Goal: Information Seeking & Learning: Learn about a topic

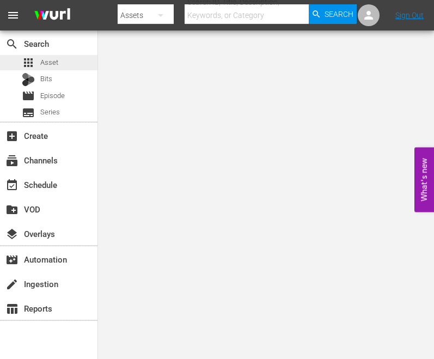
click at [56, 66] on span "Asset" at bounding box center [49, 62] width 18 height 11
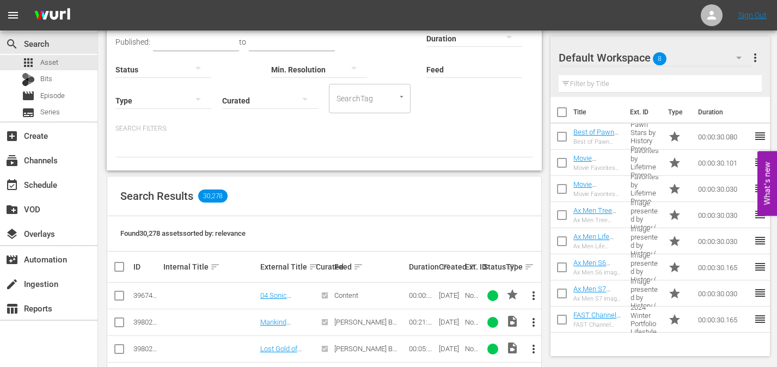
scroll to position [54, 0]
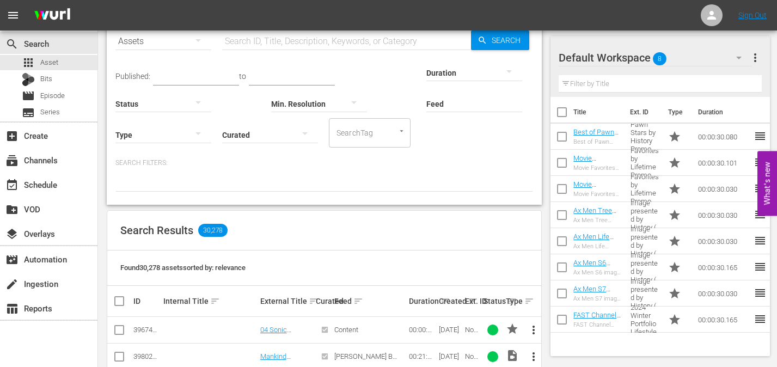
click at [198, 130] on icon "button" at bounding box center [198, 133] width 13 height 13
click at [173, 198] on div "Promo" at bounding box center [163, 202] width 96 height 17
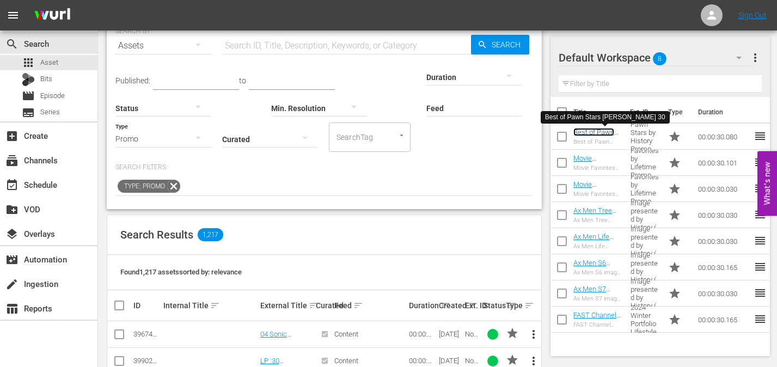
click at [433, 133] on link "Best of Pawn Stars [PERSON_NAME] 30" at bounding box center [596, 144] width 47 height 33
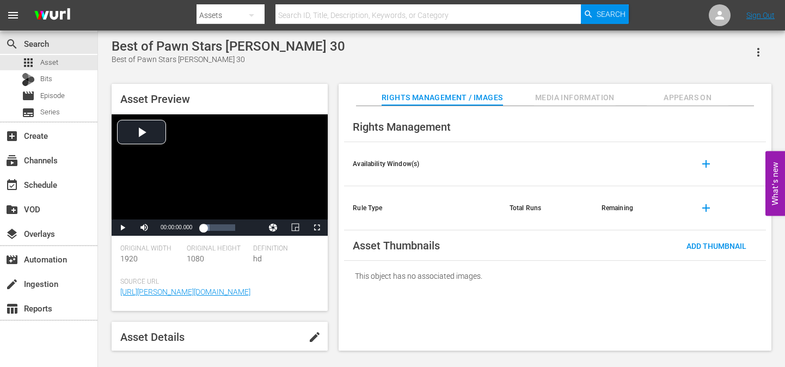
click at [333, 277] on div "Asset Preview Video Player is loading. Play Video Play Mute Current Time 00:00:…" at bounding box center [441, 211] width 671 height 267
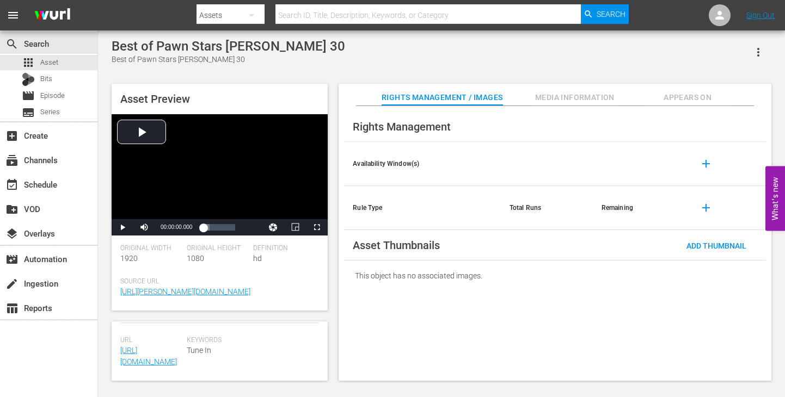
scroll to position [419, 0]
click at [433, 93] on span "Media Information" at bounding box center [575, 98] width 82 height 14
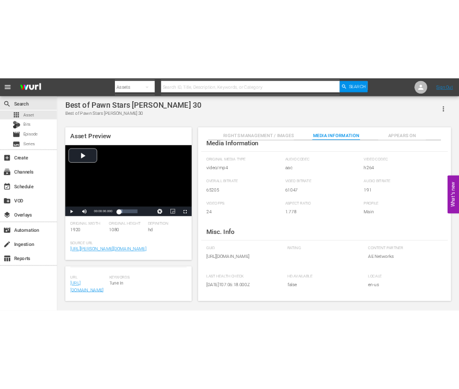
scroll to position [0, 0]
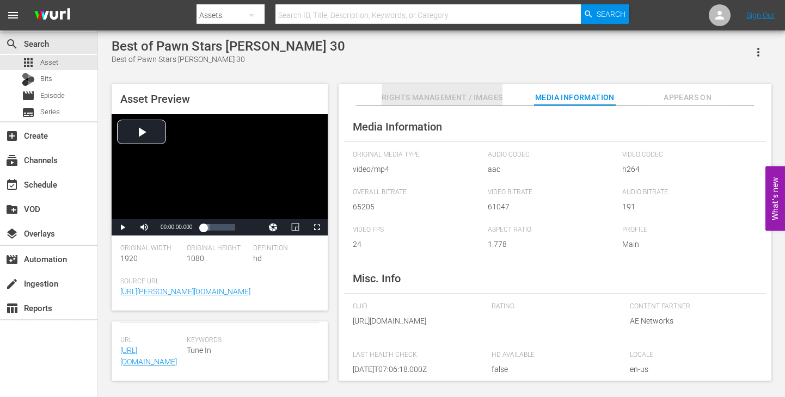
click at [433, 101] on span "Rights Management / Images" at bounding box center [442, 98] width 121 height 14
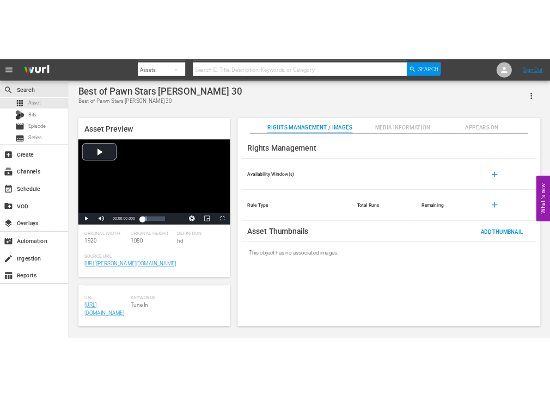
scroll to position [578, 0]
